Goal: Transaction & Acquisition: Purchase product/service

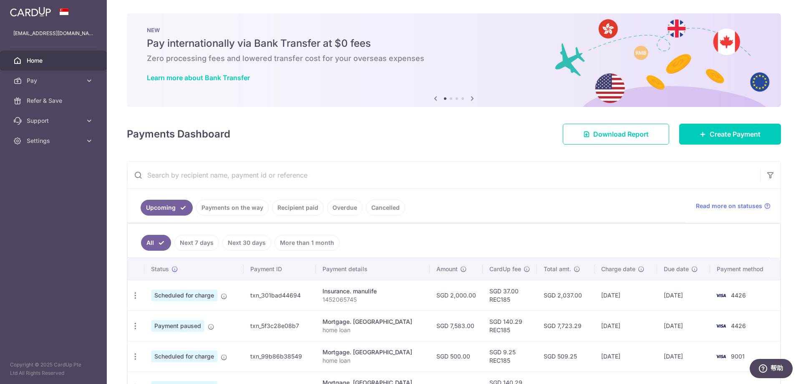
scroll to position [59, 0]
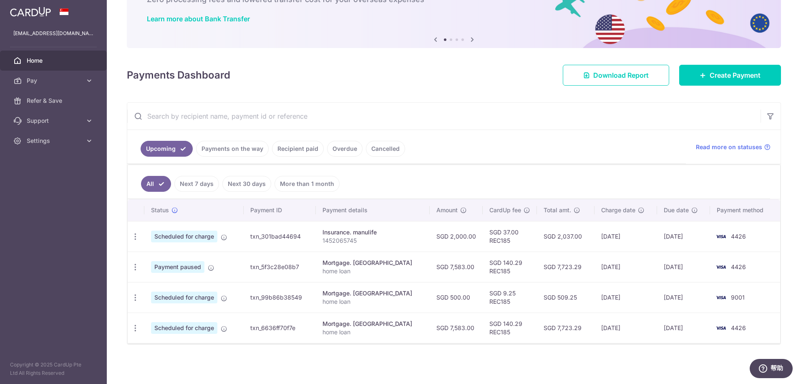
click at [298, 147] on link "Recipient paid" at bounding box center [298, 149] width 52 height 16
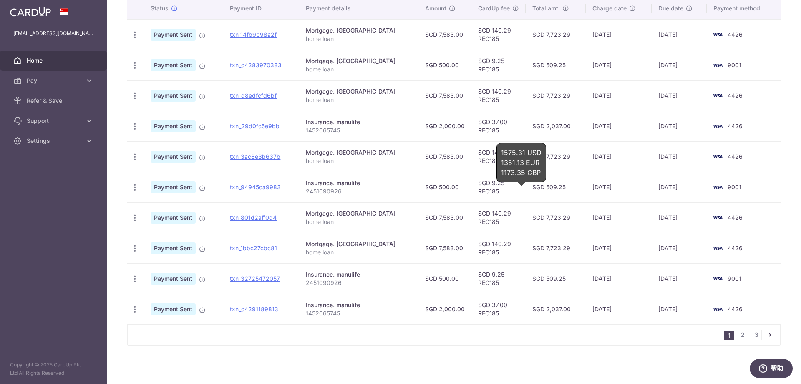
scroll to position [226, 0]
click at [738, 336] on link "2" at bounding box center [743, 333] width 10 height 10
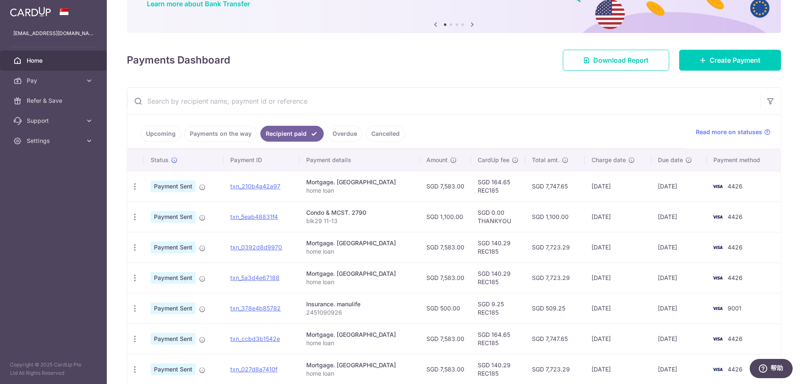
scroll to position [83, 0]
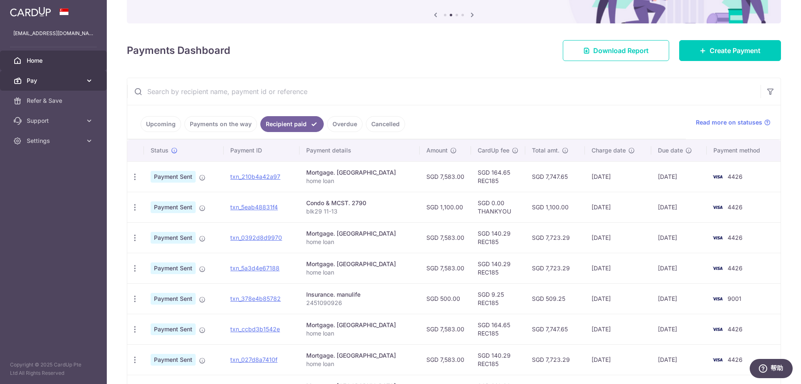
click at [58, 81] on span "Pay" at bounding box center [54, 80] width 55 height 8
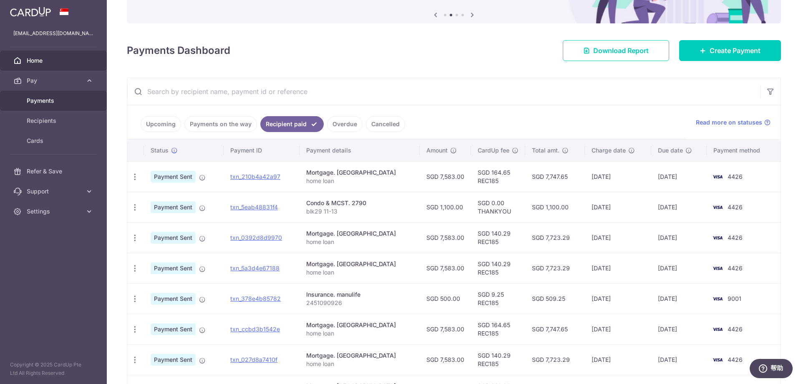
click at [51, 99] on span "Payments" at bounding box center [54, 100] width 55 height 8
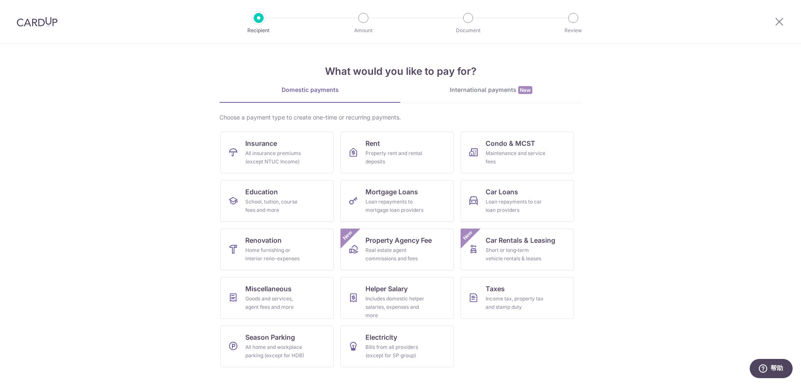
click at [706, 101] on section "What would you like to pay for? Domestic payments International payments New Ch…" at bounding box center [400, 214] width 801 height 340
click at [529, 140] on span "Condo & MCST" at bounding box center [511, 143] width 50 height 10
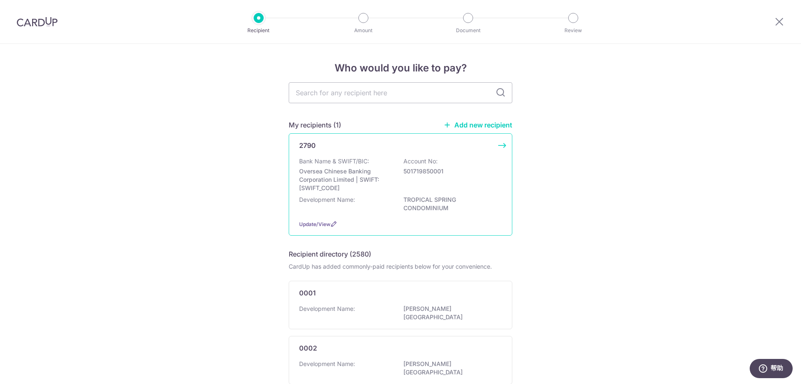
click at [392, 157] on div "Bank Name & SWIFT/BIC: Oversea Chinese Banking Corporation Limited | SWIFT: OCB…" at bounding box center [400, 174] width 203 height 35
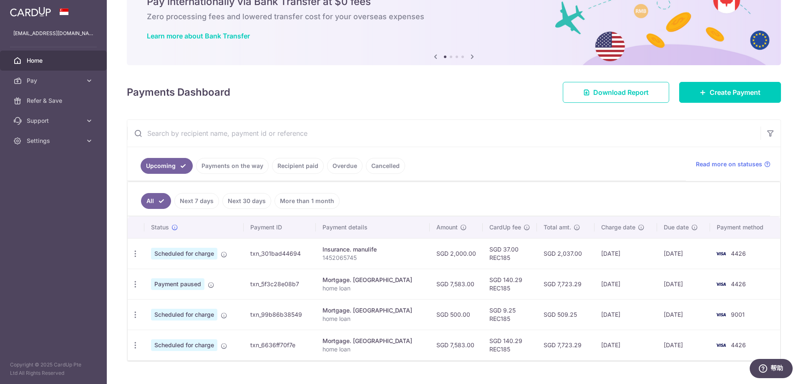
scroll to position [59, 0]
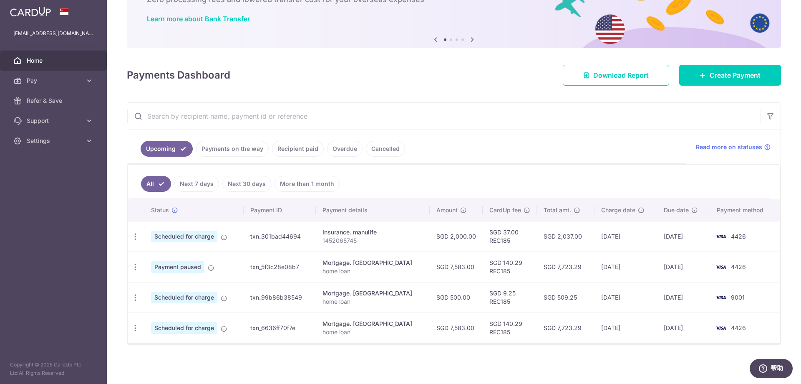
click at [301, 150] on link "Recipient paid" at bounding box center [298, 149] width 52 height 16
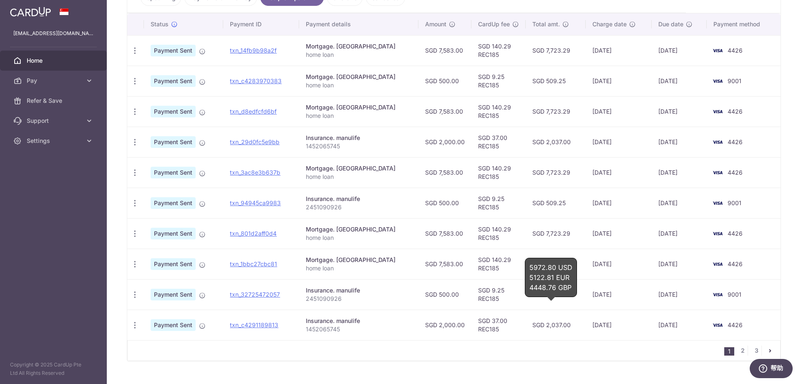
scroll to position [226, 0]
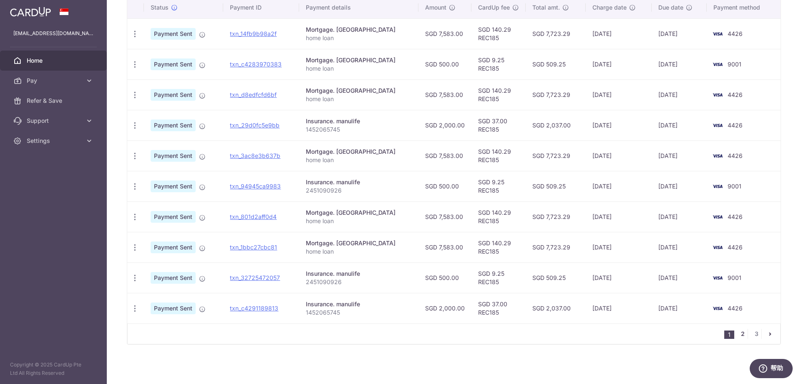
click at [739, 333] on link "2" at bounding box center [743, 333] width 10 height 10
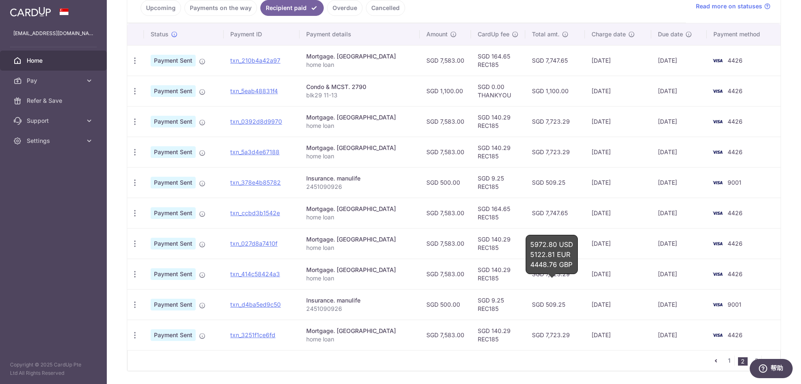
scroll to position [209, 0]
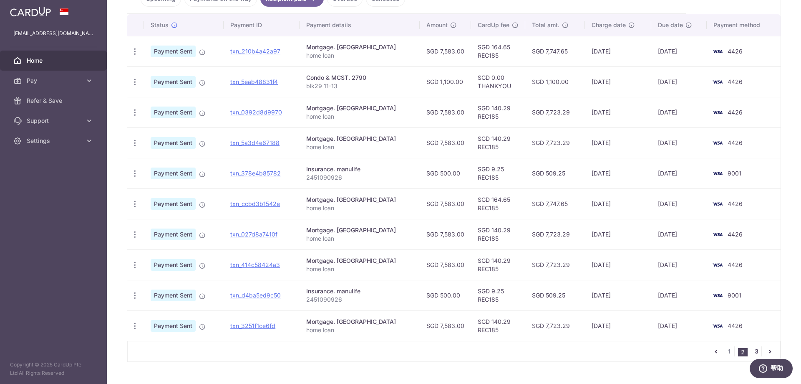
click at [752, 349] on link "3" at bounding box center [757, 351] width 10 height 10
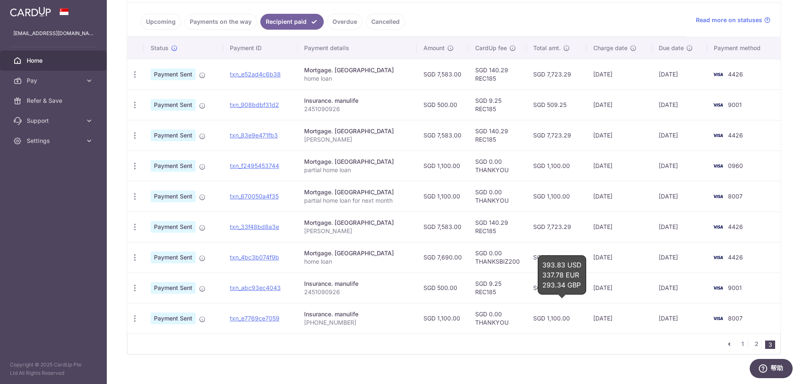
scroll to position [196, 0]
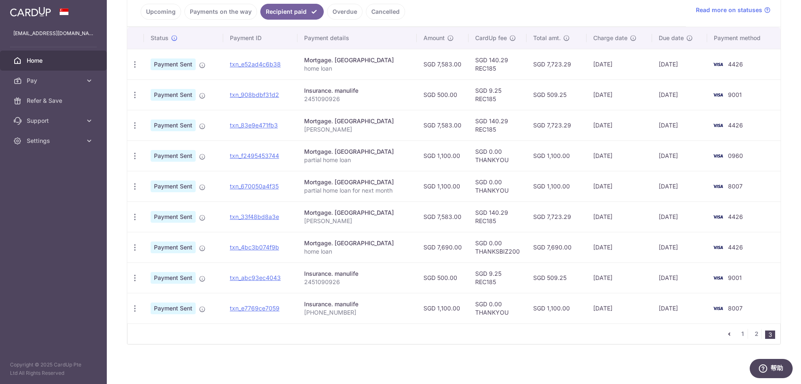
click at [397, 366] on div "× Pause Schedule Pause all future payments in this series Pause just this one p…" at bounding box center [454, 192] width 694 height 384
click at [45, 77] on span "Pay" at bounding box center [54, 80] width 55 height 8
click at [40, 98] on span "Payments" at bounding box center [54, 100] width 55 height 8
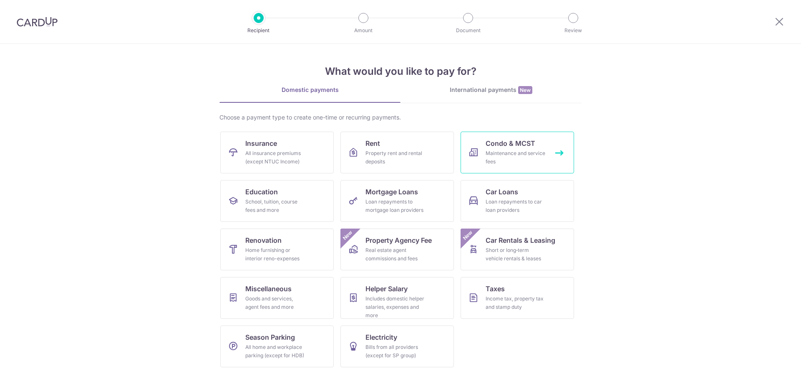
click at [491, 152] on div "Maintenance and service fees" at bounding box center [516, 157] width 60 height 17
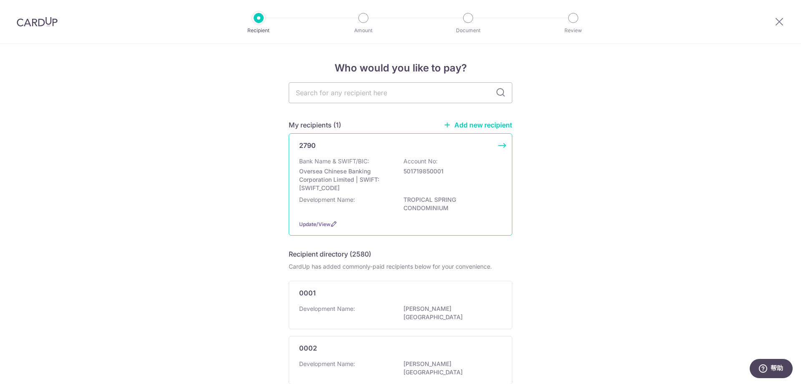
click at [429, 175] on div "Bank Name & SWIFT/BIC: Oversea Chinese Banking Corporation Limited | SWIFT: [SW…" at bounding box center [400, 174] width 203 height 35
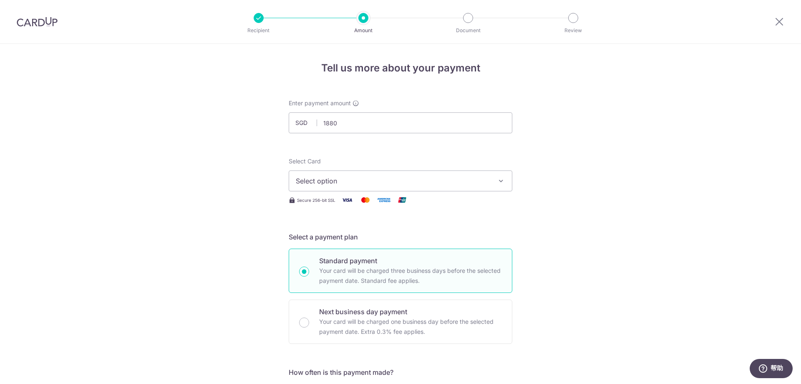
type input "1,880.00"
click at [376, 179] on span "Select option" at bounding box center [393, 181] width 194 height 10
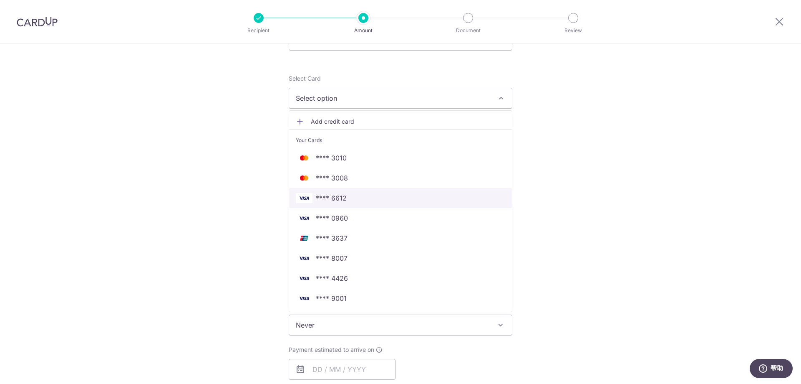
scroll to position [83, 0]
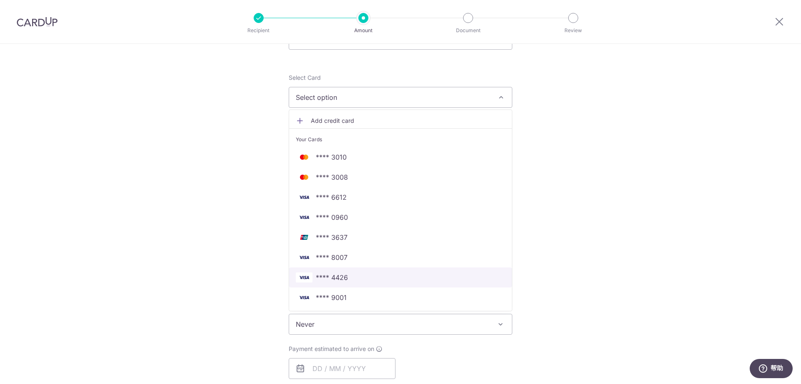
click at [339, 277] on span "**** 4426" at bounding box center [332, 277] width 32 height 10
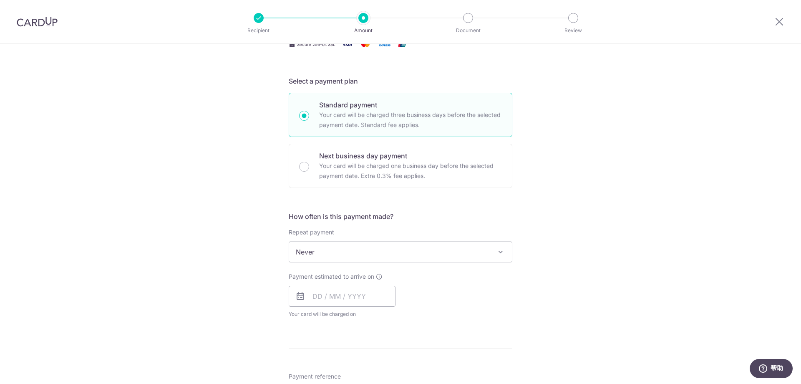
scroll to position [167, 0]
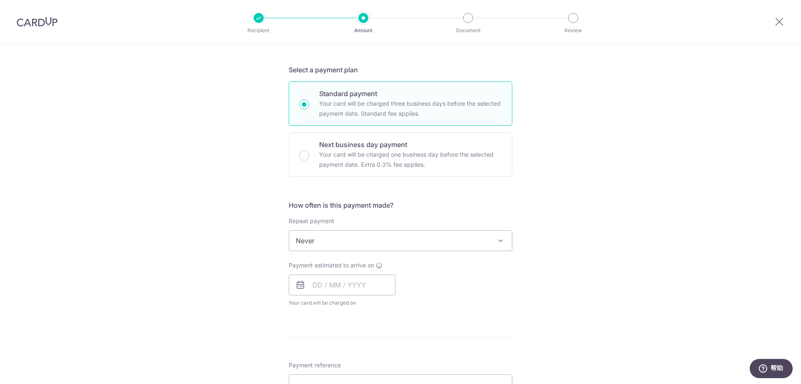
click at [388, 242] on span "Never" at bounding box center [400, 240] width 223 height 20
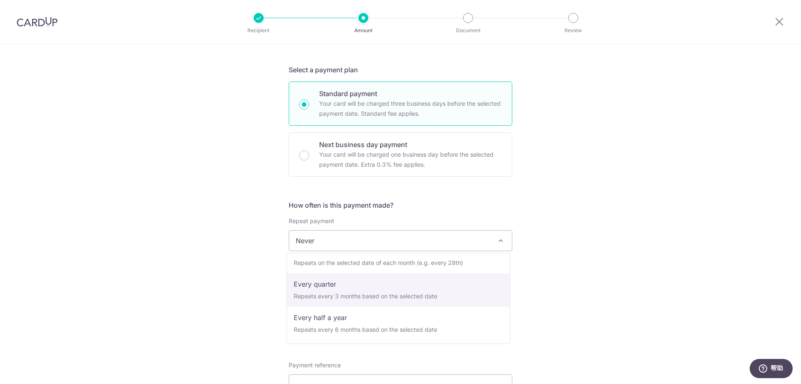
select select "4"
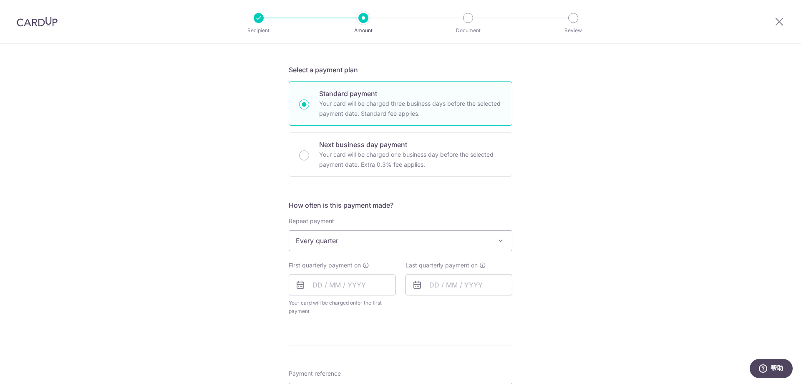
scroll to position [209, 0]
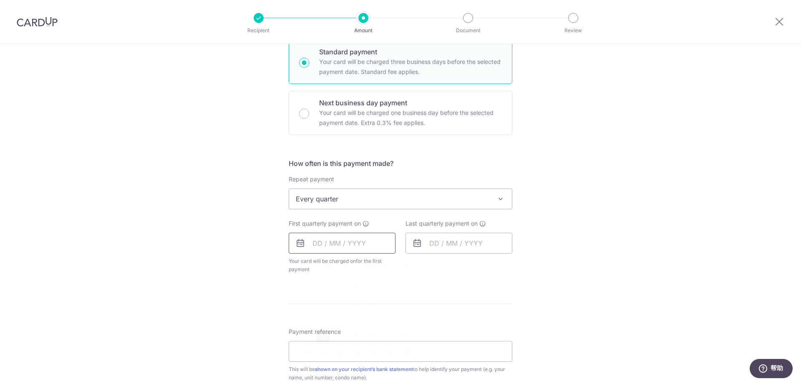
click at [370, 247] on input "text" at bounding box center [342, 242] width 107 height 21
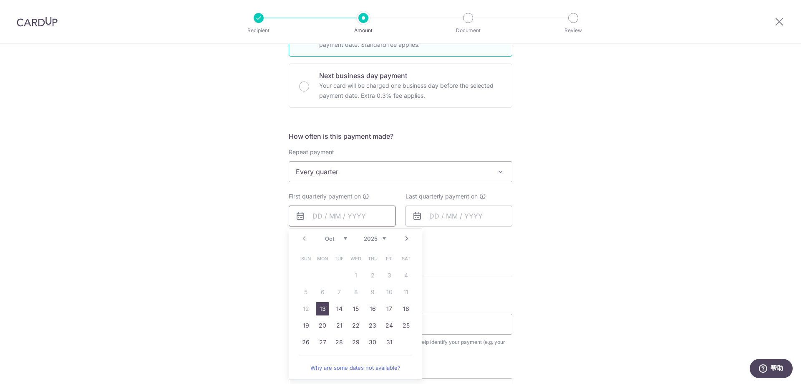
scroll to position [250, 0]
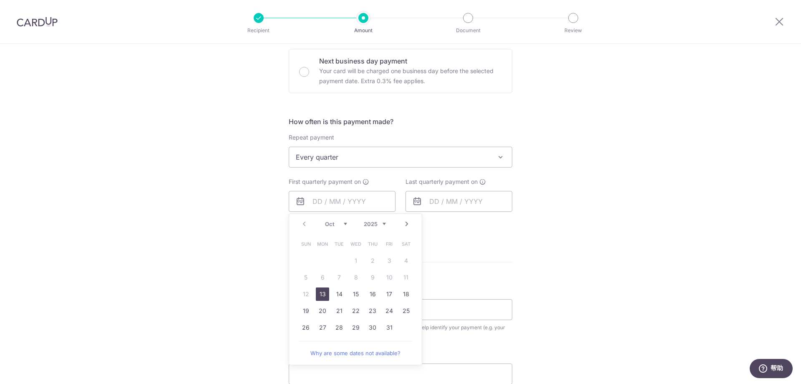
click at [321, 294] on link "13" at bounding box center [322, 293] width 13 height 13
type input "[DATE]"
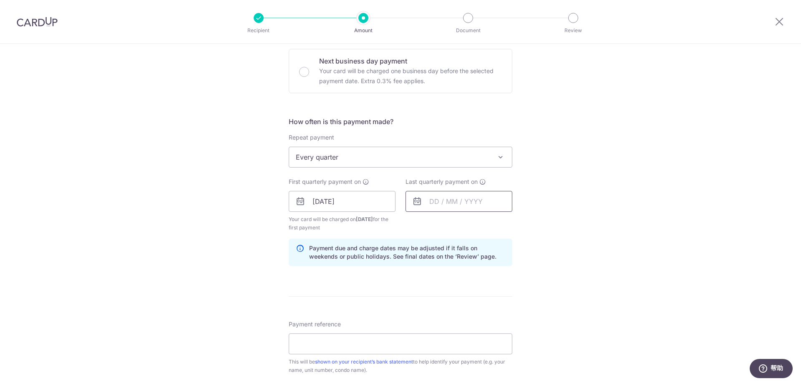
click at [481, 204] on input "text" at bounding box center [459, 201] width 107 height 21
click at [498, 225] on select "2025 2026 2027 2028 2029 2030 2031 2032 2033 2034 2035" at bounding box center [492, 223] width 22 height 7
click at [485, 262] on link "1" at bounding box center [489, 260] width 13 height 13
type input "01/10/2026"
click at [578, 240] on div "Tell us more about your payment Enter payment amount SGD 1,880.00 1880.00 Selec…" at bounding box center [400, 192] width 801 height 798
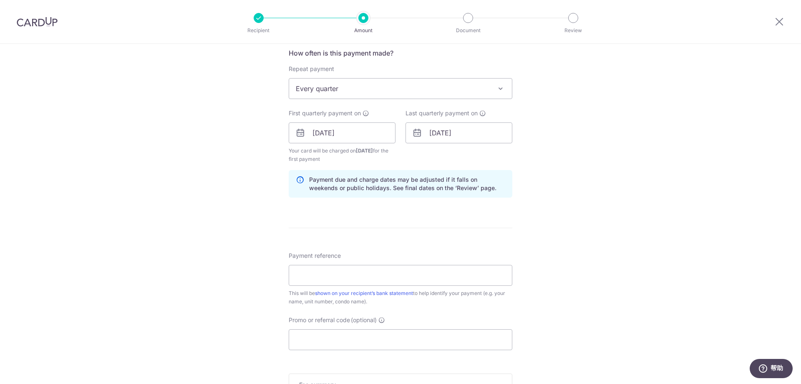
scroll to position [334, 0]
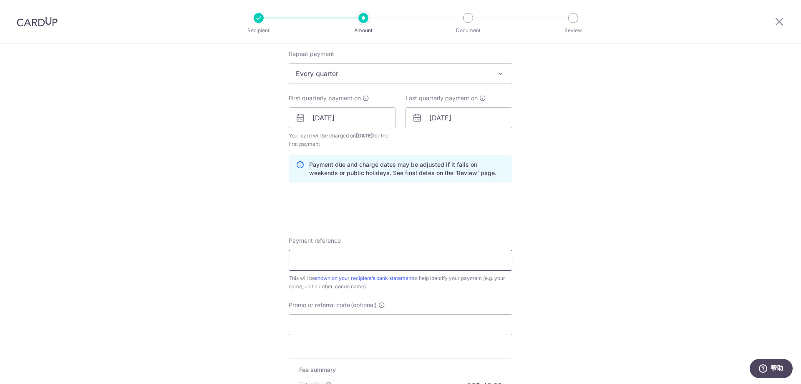
click at [490, 265] on input "Payment reference" at bounding box center [401, 260] width 224 height 21
type input "REC185"
click at [466, 115] on input "01/10/2026" at bounding box center [459, 117] width 107 height 21
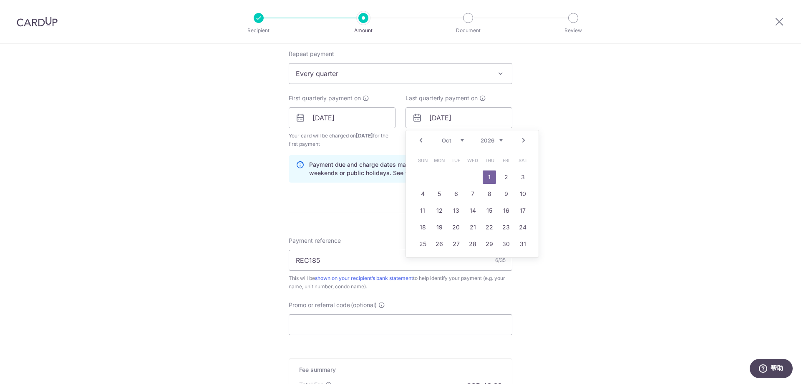
click at [460, 139] on select "Jan Feb Mar Apr May Jun Jul Aug Sep Oct Nov Dec" at bounding box center [453, 140] width 22 height 7
click at [470, 176] on link "1" at bounding box center [472, 176] width 13 height 13
type input "01/04/2026"
click at [586, 173] on div "Tell us more about your payment Enter payment amount SGD 1,880.00 1880.00 Selec…" at bounding box center [400, 109] width 801 height 798
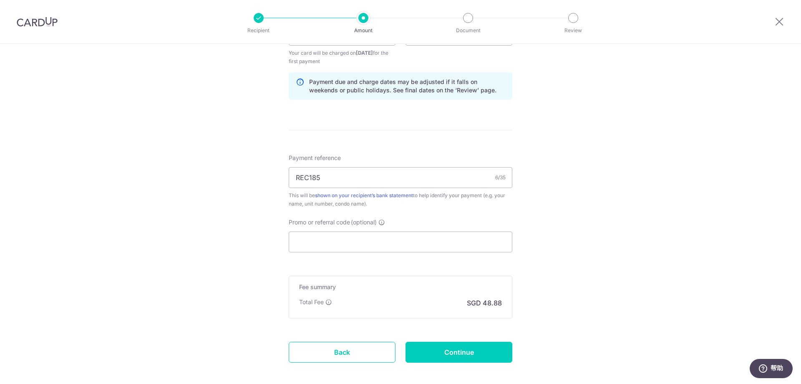
scroll to position [417, 0]
click at [391, 239] on input "Promo or referral code (optional)" at bounding box center [401, 240] width 224 height 21
drag, startPoint x: 341, startPoint y: 177, endPoint x: 253, endPoint y: 176, distance: 87.2
click at [253, 176] on div "Tell us more about your payment Enter payment amount SGD 1,880.00 1880.00 Selec…" at bounding box center [400, 25] width 801 height 798
type input "MCST"
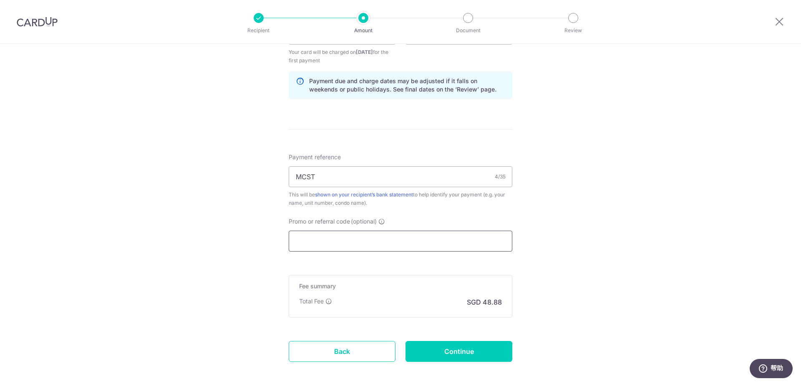
click at [482, 240] on input "Promo or referral code (optional)" at bounding box center [401, 240] width 224 height 21
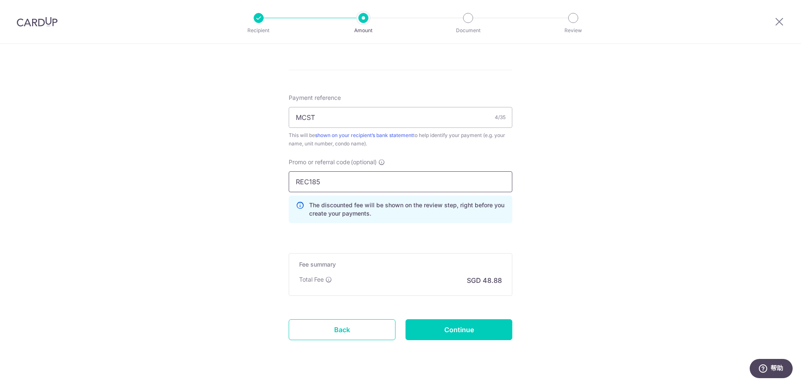
scroll to position [495, 0]
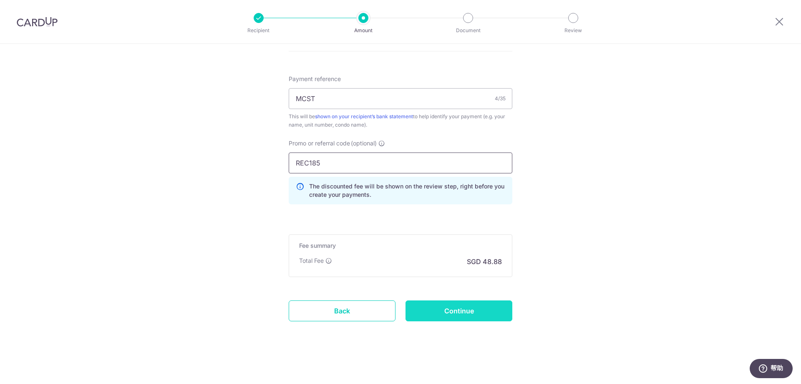
type input "REC185"
click at [458, 307] on input "Continue" at bounding box center [459, 310] width 107 height 21
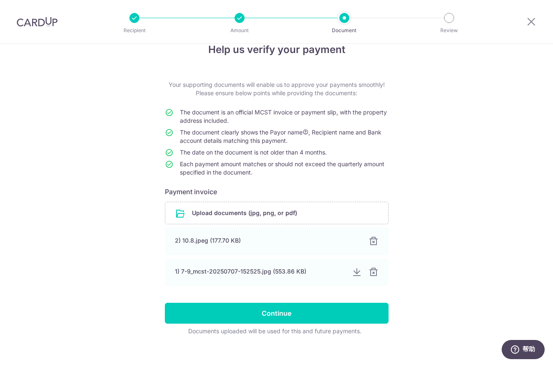
scroll to position [28, 0]
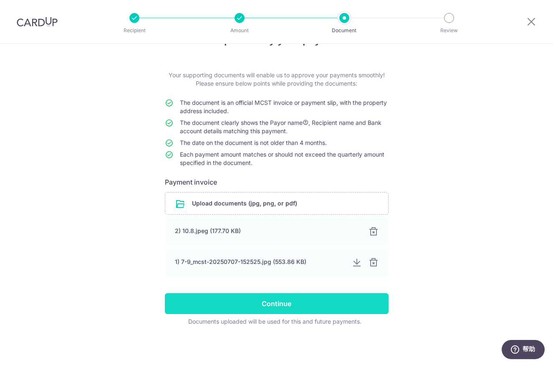
click at [258, 301] on input "Continue" at bounding box center [277, 303] width 224 height 21
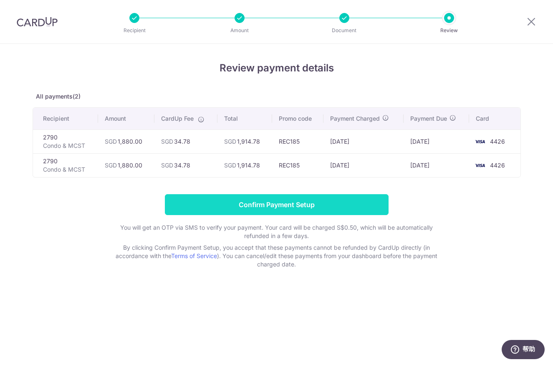
click at [260, 205] on input "Confirm Payment Setup" at bounding box center [277, 204] width 224 height 21
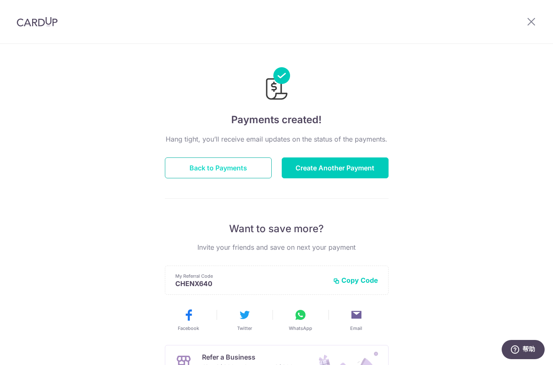
click at [235, 171] on button "Back to Payments" at bounding box center [218, 167] width 107 height 21
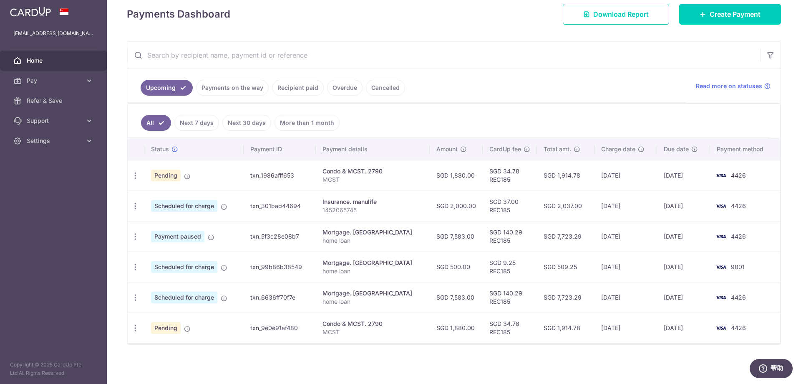
scroll to position [120, 0]
click at [46, 63] on span "Home" at bounding box center [54, 60] width 55 height 8
